Goal: Task Accomplishment & Management: Manage account settings

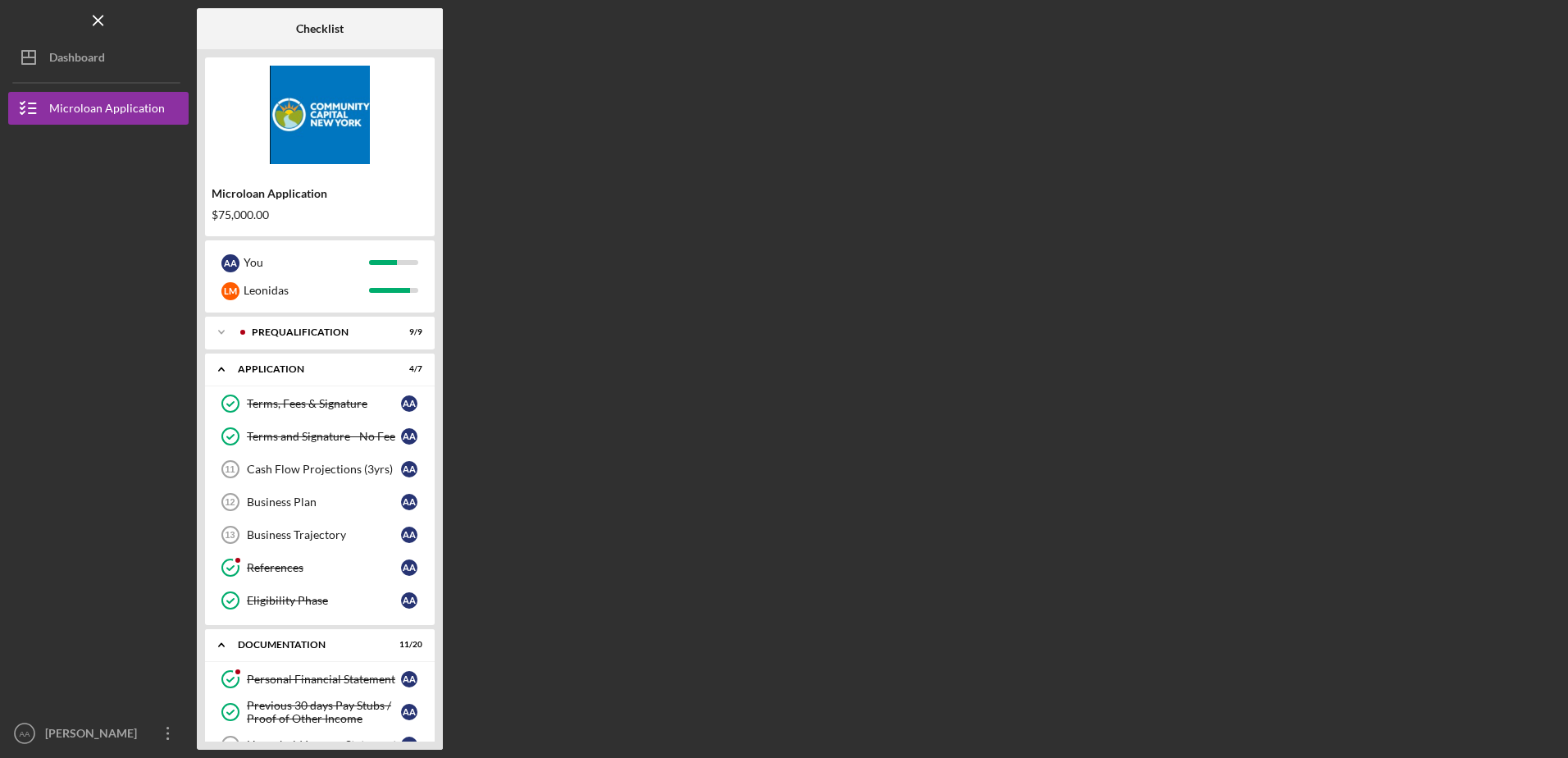
scroll to position [705, 0]
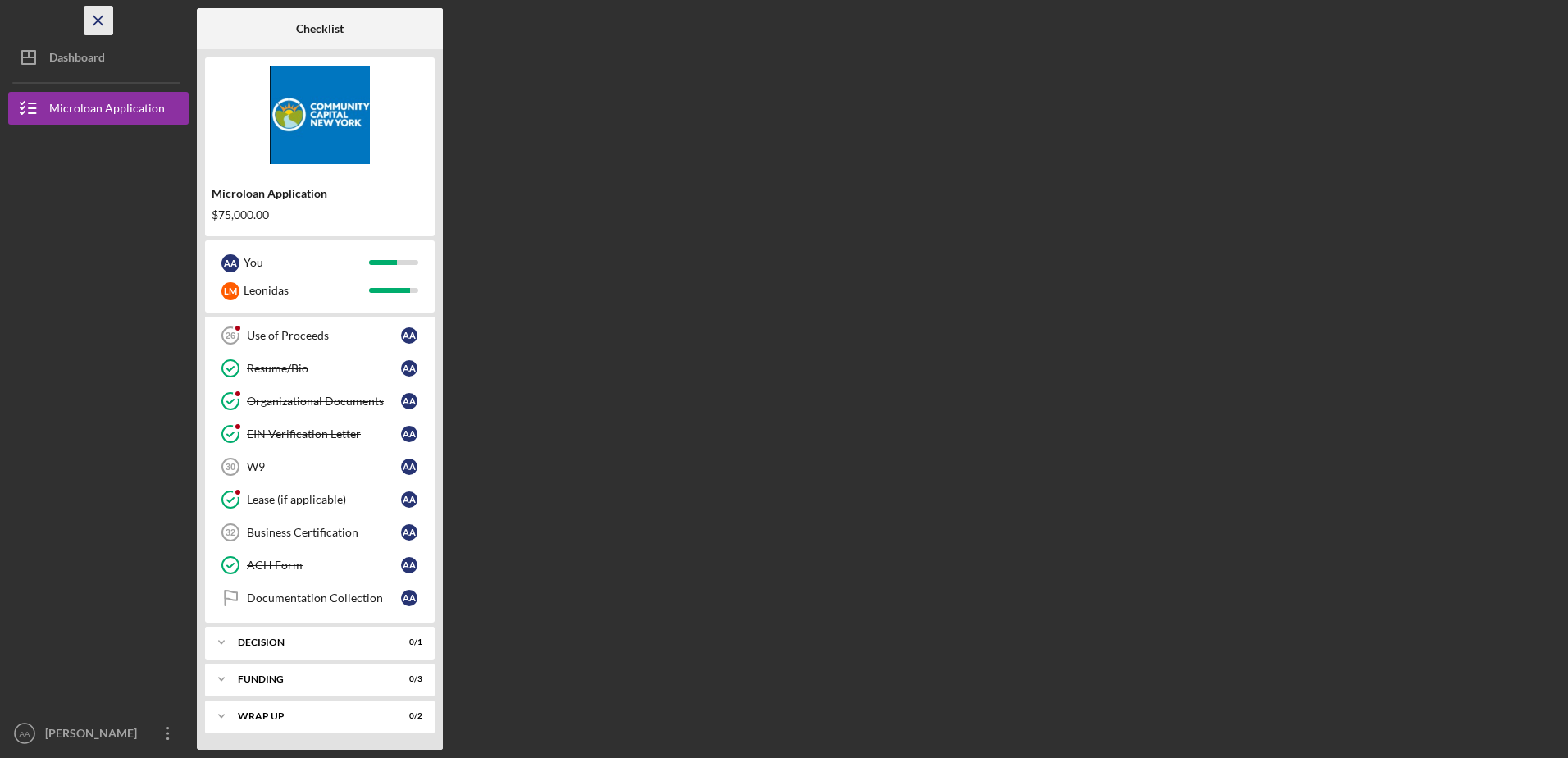
click at [100, 20] on icon "Icon/Menu Close" at bounding box center [99, 21] width 37 height 37
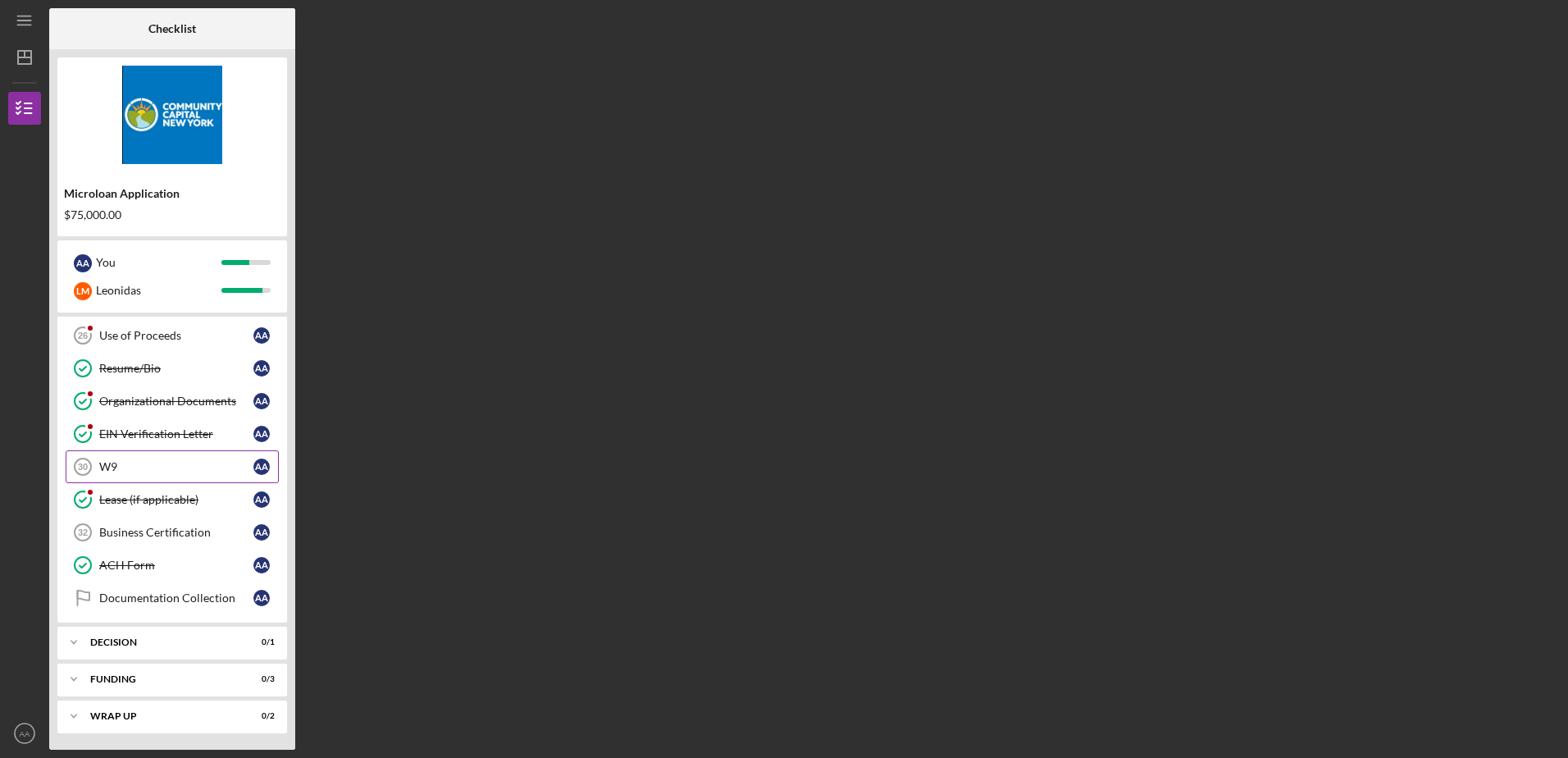
click at [114, 460] on link "W9 30 W9 A A" at bounding box center [172, 466] width 214 height 32
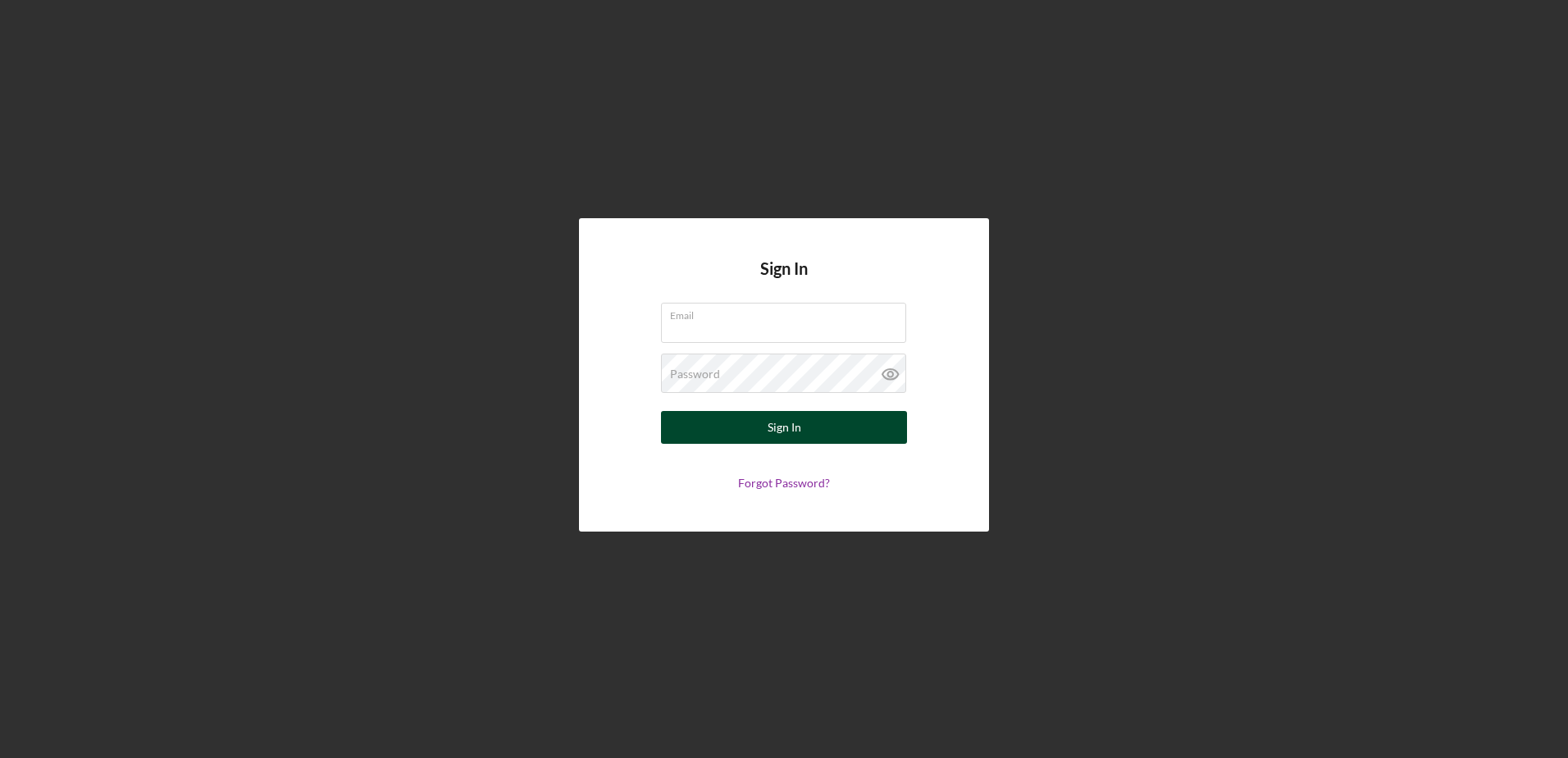
type input "[EMAIL_ADDRESS][DOMAIN_NAME]"
click at [810, 434] on button "Sign In" at bounding box center [784, 426] width 246 height 32
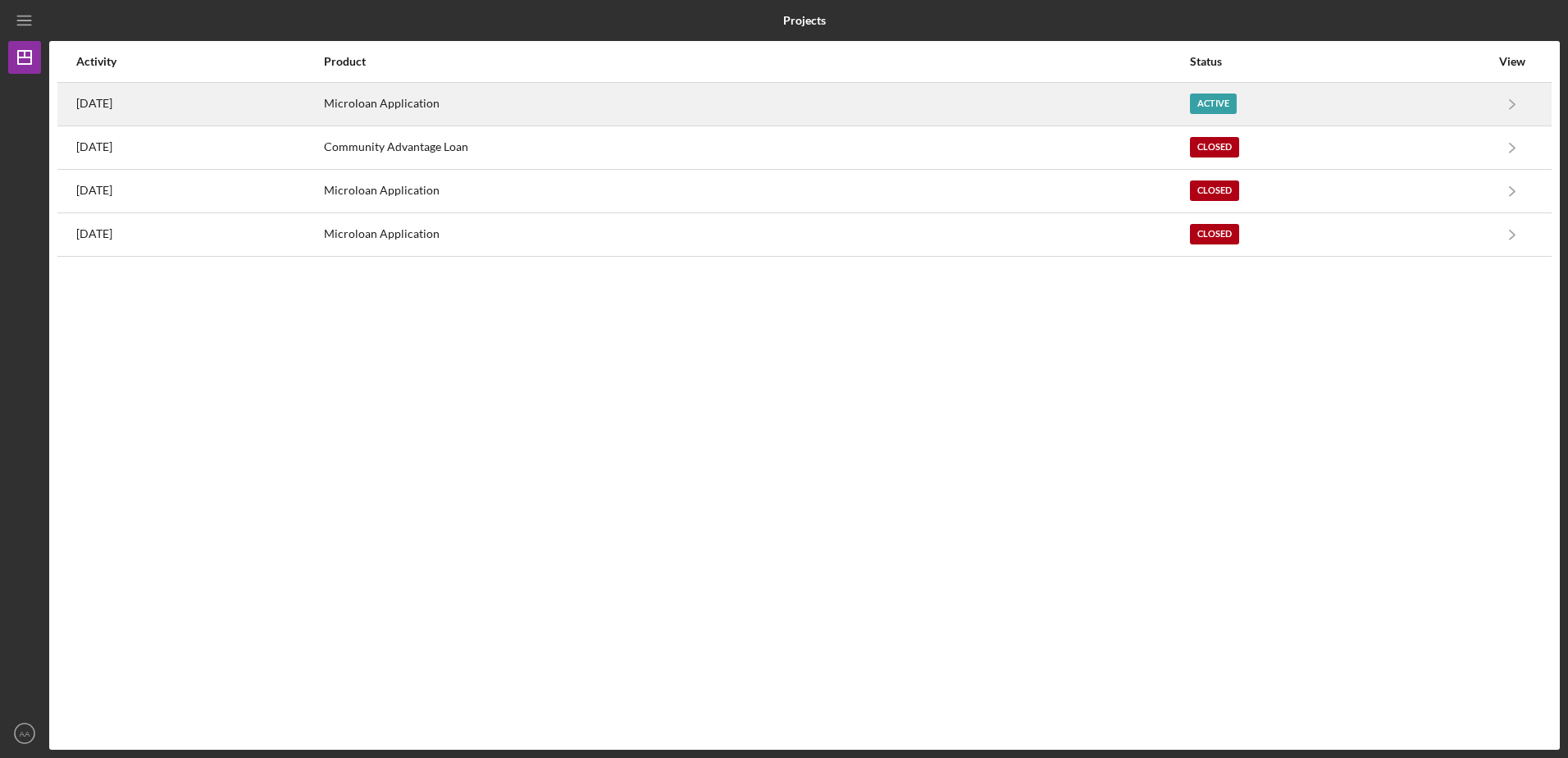
click at [1237, 98] on div "Active" at bounding box center [1214, 103] width 47 height 21
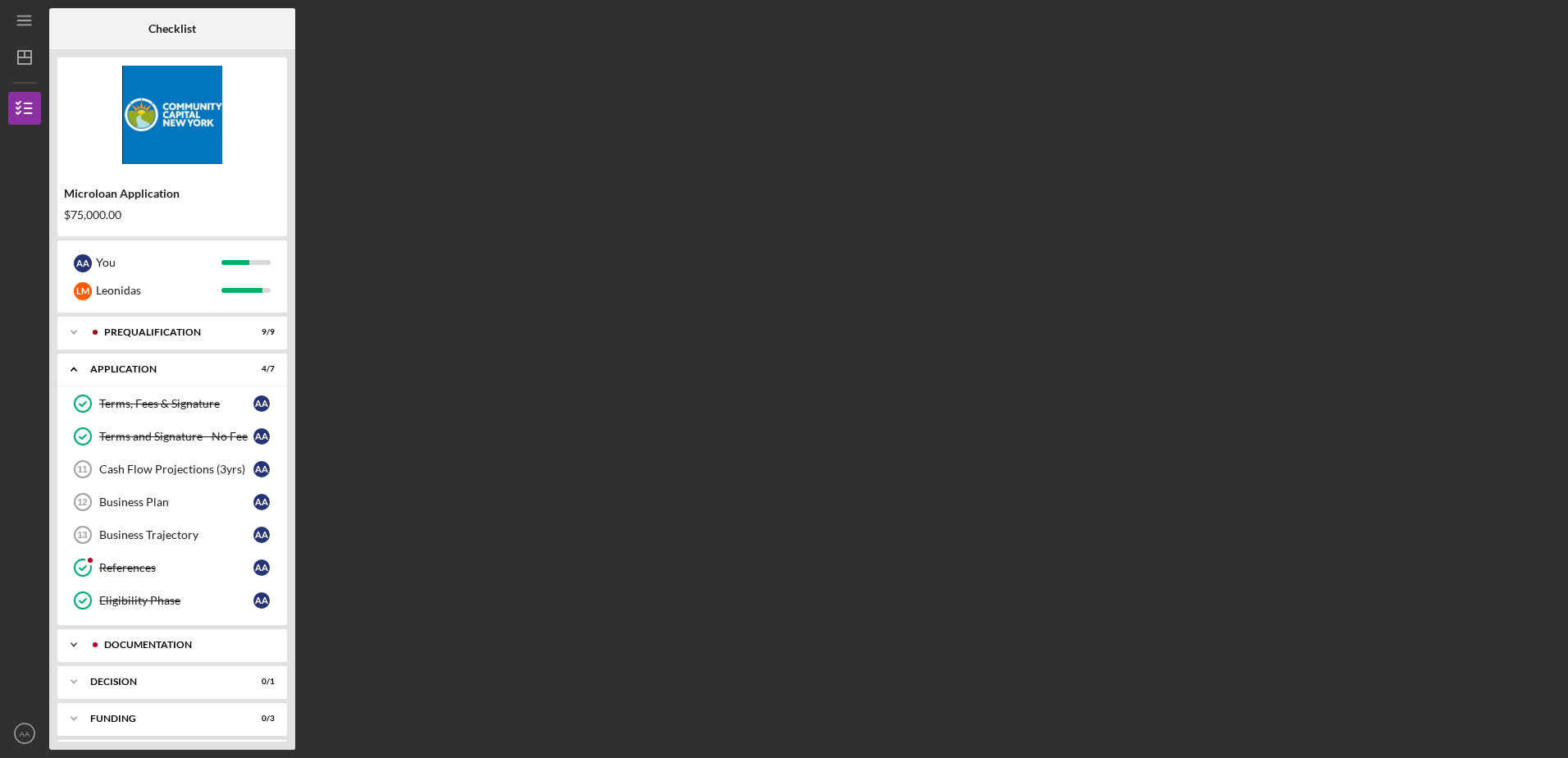
click at [74, 648] on icon "Icon/Expander" at bounding box center [73, 644] width 32 height 32
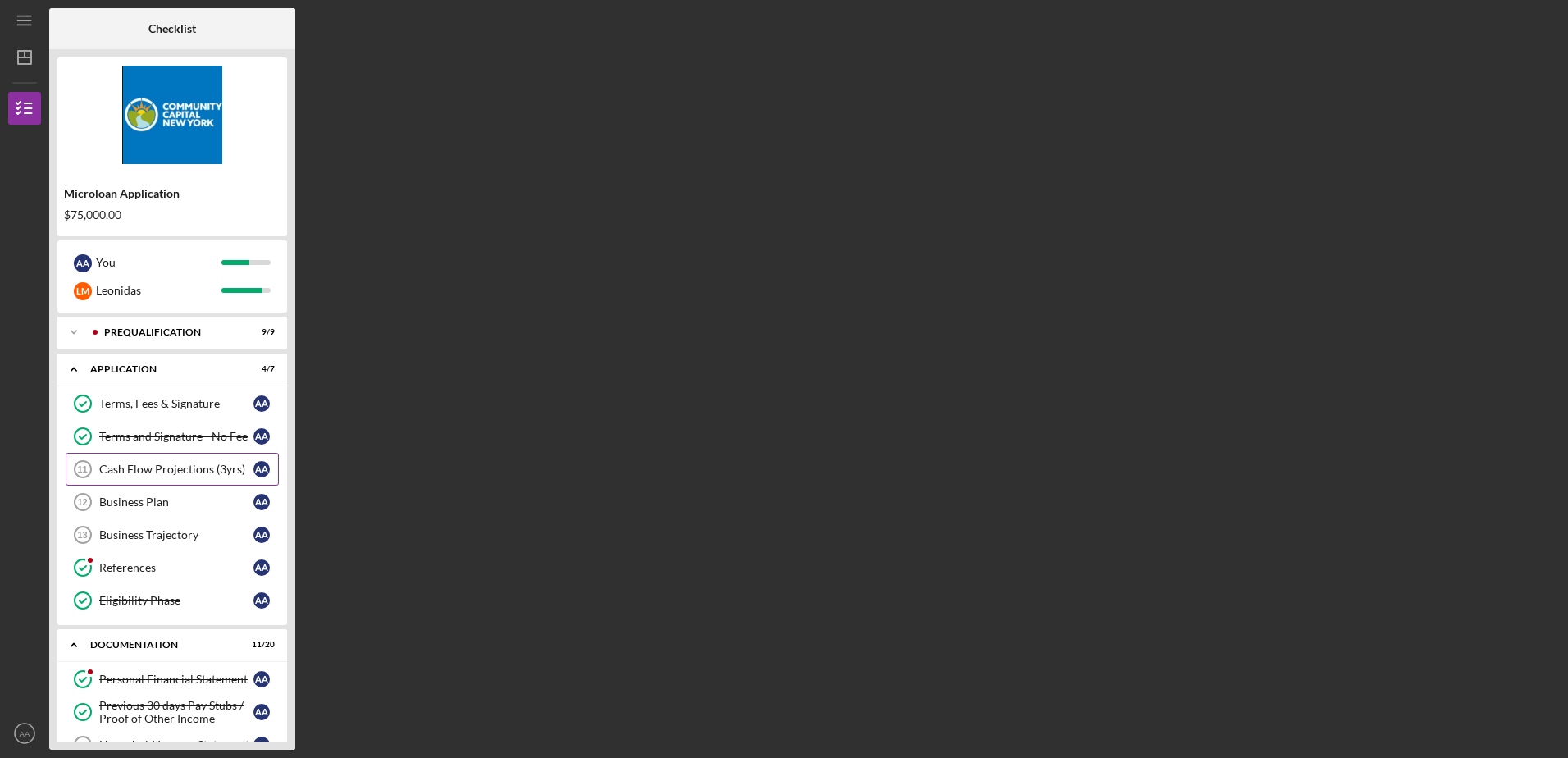
click at [126, 470] on div "Cash Flow Projections (3yrs)" at bounding box center [175, 469] width 154 height 13
